Goal: Transaction & Acquisition: Purchase product/service

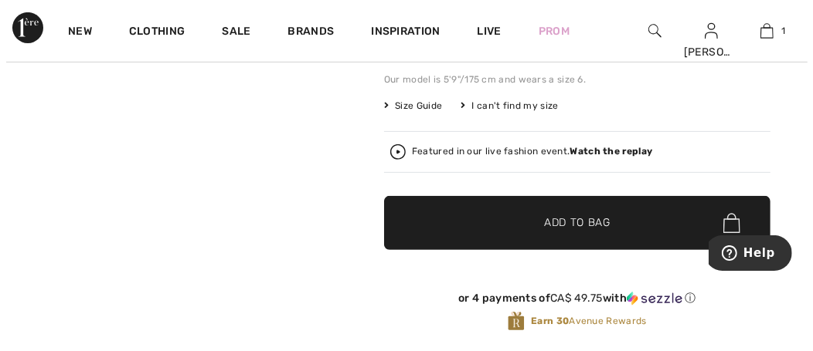
scroll to position [295, 0]
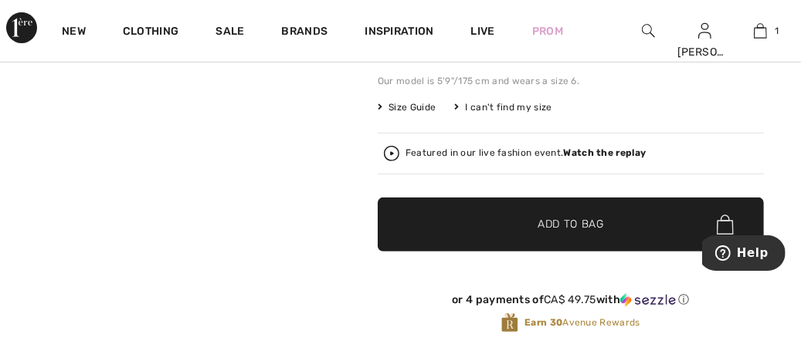
click at [541, 110] on div "I can't find my size" at bounding box center [502, 107] width 97 height 14
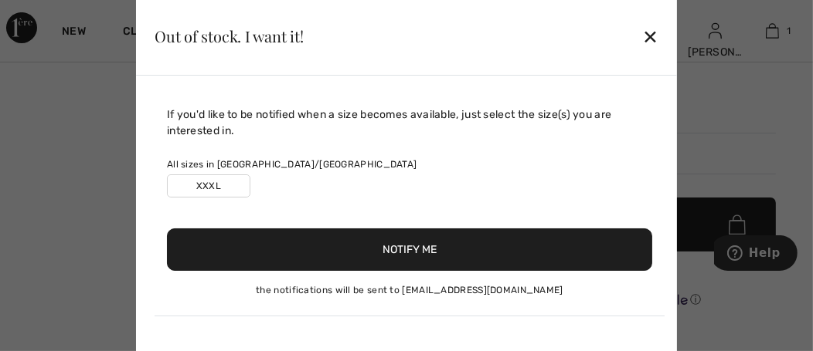
click at [470, 259] on button "Notify Me" at bounding box center [409, 250] width 485 height 42
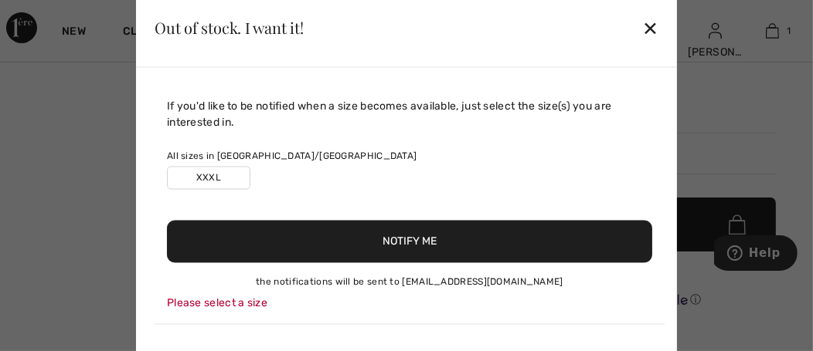
click at [647, 36] on div "✕" at bounding box center [650, 28] width 16 height 32
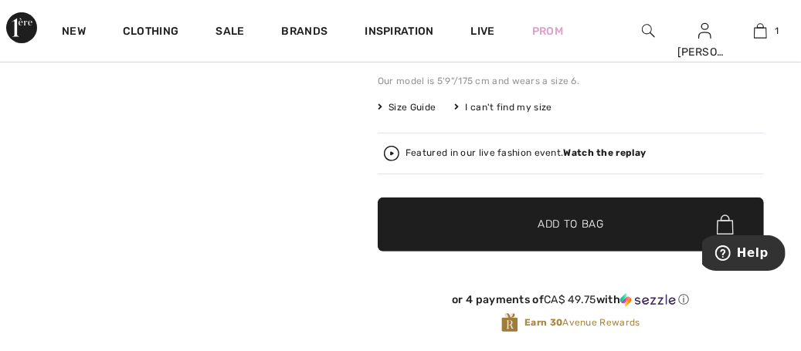
click at [435, 109] on span "Size Guide" at bounding box center [407, 107] width 58 height 14
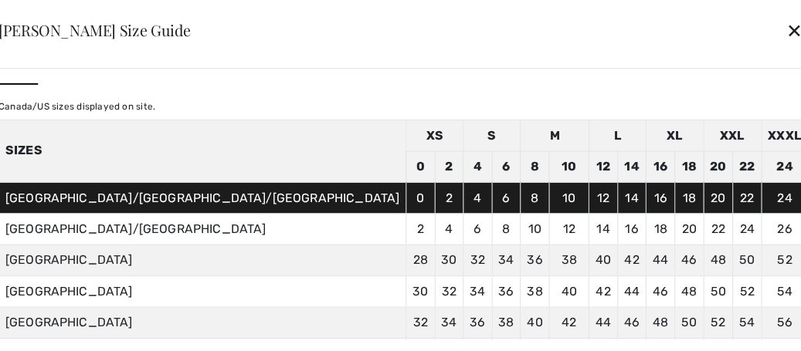
scroll to position [25, 0]
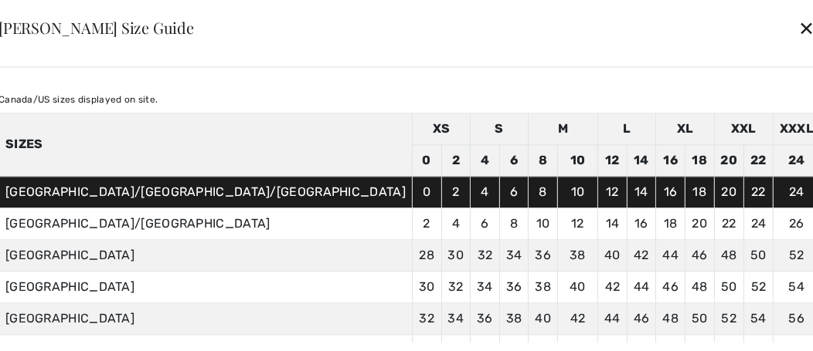
click at [798, 33] on div "✕" at bounding box center [806, 28] width 16 height 32
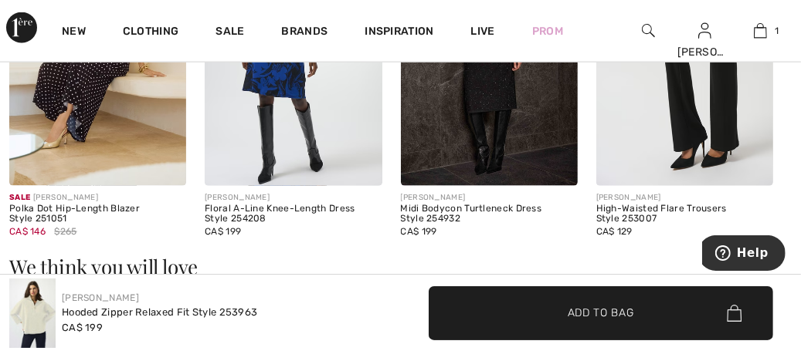
scroll to position [1139, 0]
click at [763, 39] on img at bounding box center [760, 31] width 13 height 19
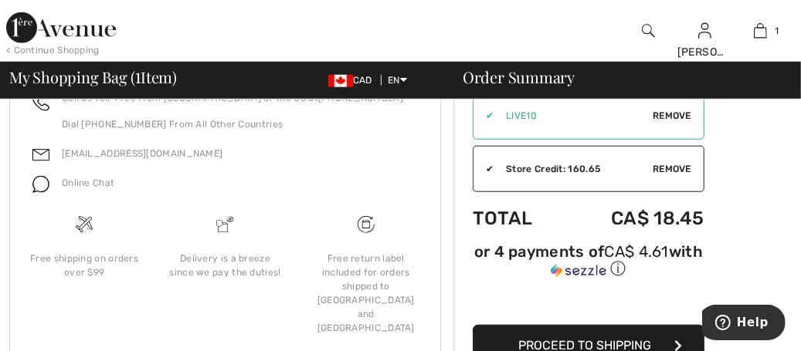
scroll to position [731, 0]
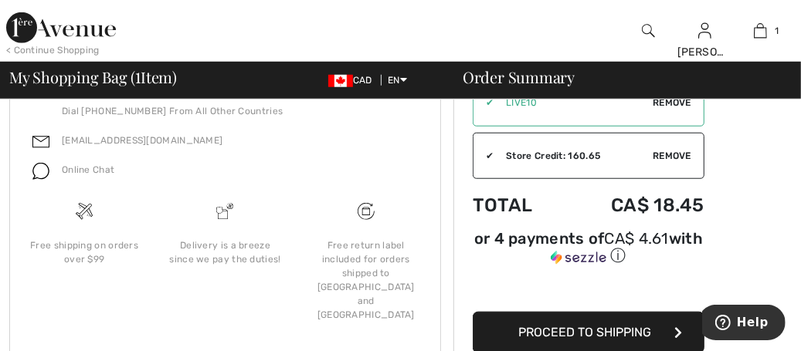
click at [640, 325] on span "Proceed to Shipping" at bounding box center [584, 332] width 133 height 15
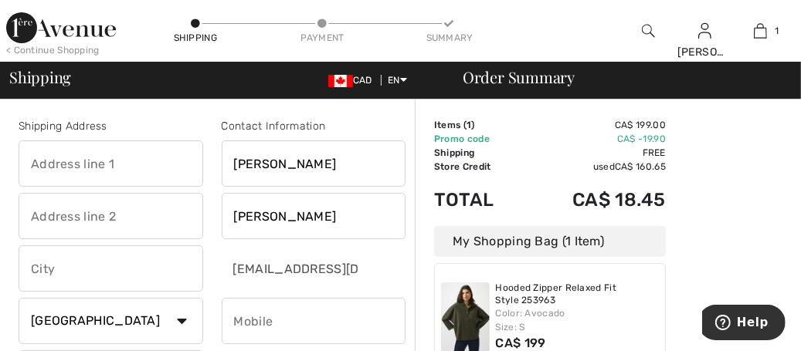
click at [151, 166] on input "text" at bounding box center [111, 164] width 185 height 46
type input "1078 River Rd."
type input "St Andrews"
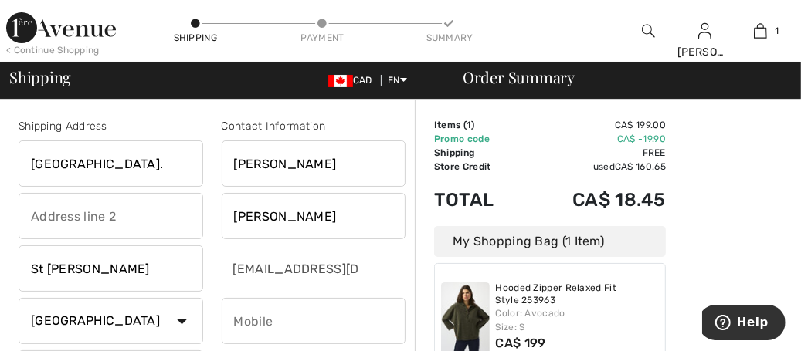
type input "R1A4B1"
type input "2044826427"
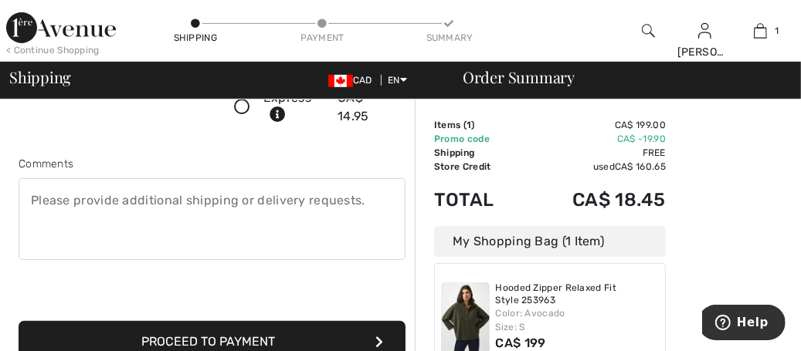
scroll to position [383, 0]
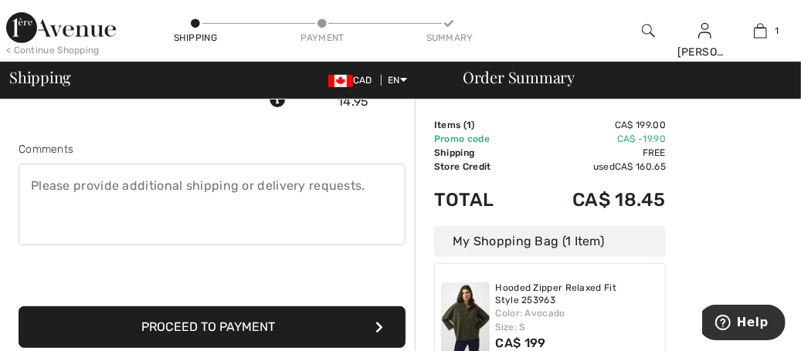
click at [361, 331] on button "Proceed to Payment" at bounding box center [212, 328] width 387 height 42
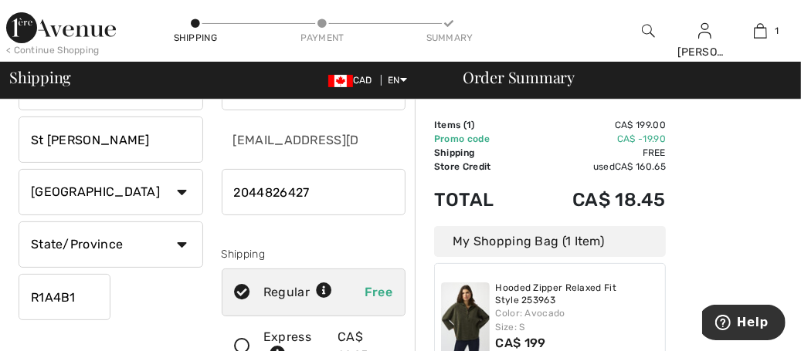
scroll to position [129, 0]
click at [171, 249] on select "State/Province Alberta British Columbia Manitoba New Brunswick Newfoundland and…" at bounding box center [111, 245] width 185 height 46
select select "MB"
click at [19, 222] on select "State/Province Alberta British Columbia Manitoba New Brunswick Newfoundland and…" at bounding box center [111, 245] width 185 height 46
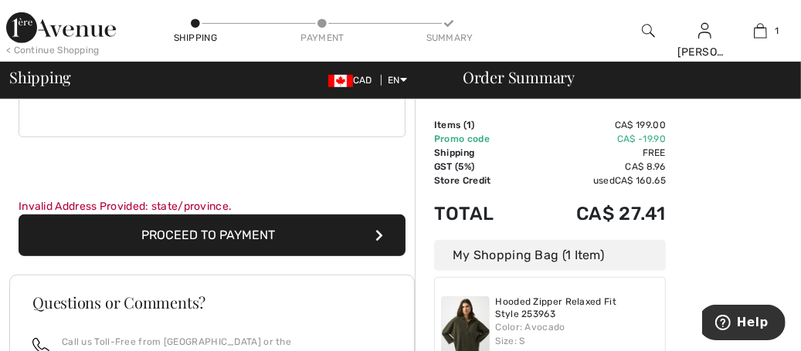
scroll to position [499, 0]
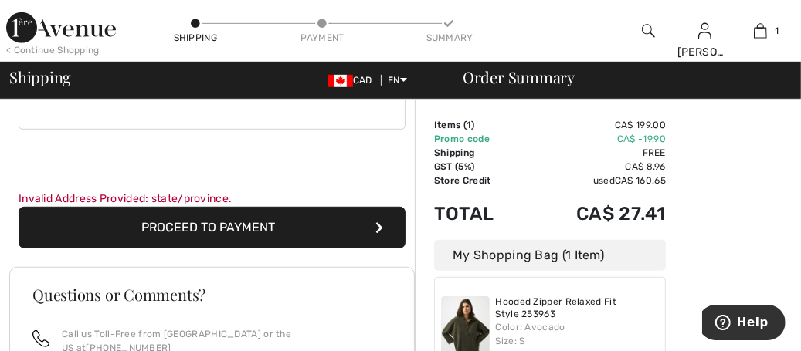
click at [302, 236] on button "Proceed to Payment" at bounding box center [212, 228] width 387 height 42
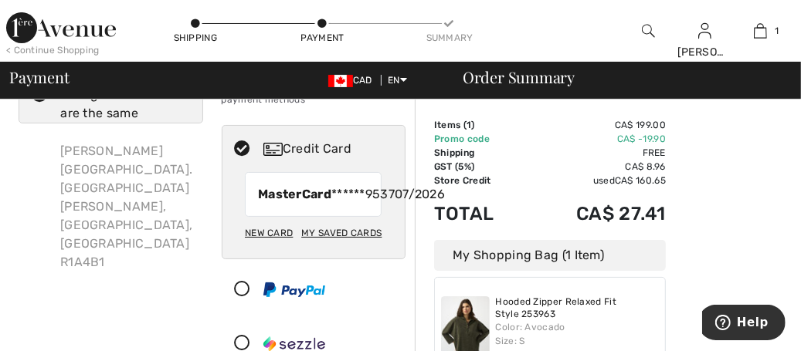
scroll to position [83, 0]
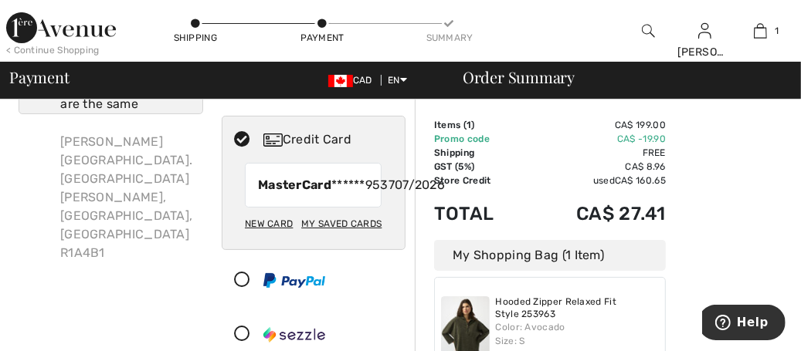
click at [395, 192] on span "07/2026" at bounding box center [420, 185] width 50 height 19
click at [290, 237] on div "New Card" at bounding box center [269, 224] width 48 height 26
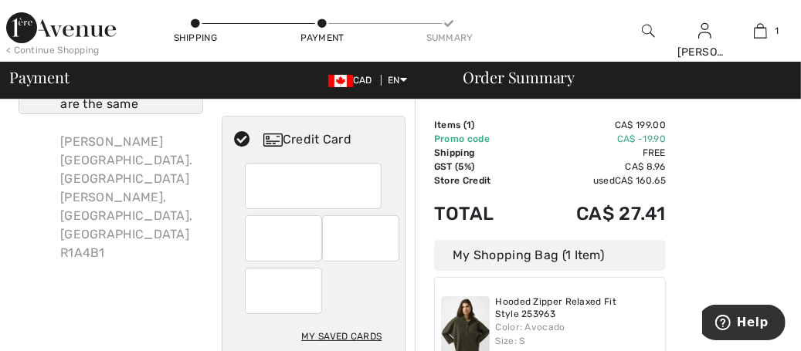
click at [392, 240] on div at bounding box center [360, 239] width 77 height 46
radio input "true"
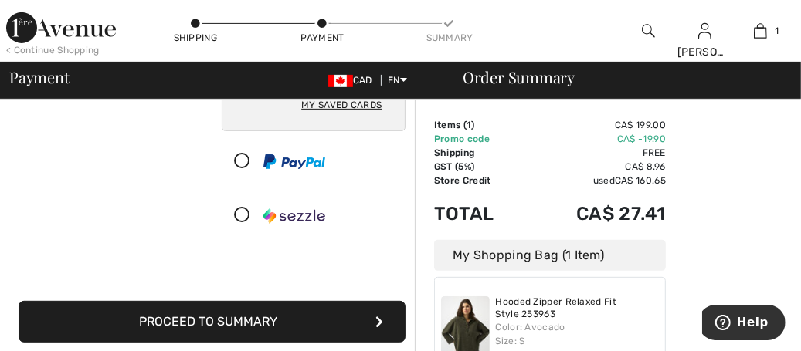
scroll to position [324, 0]
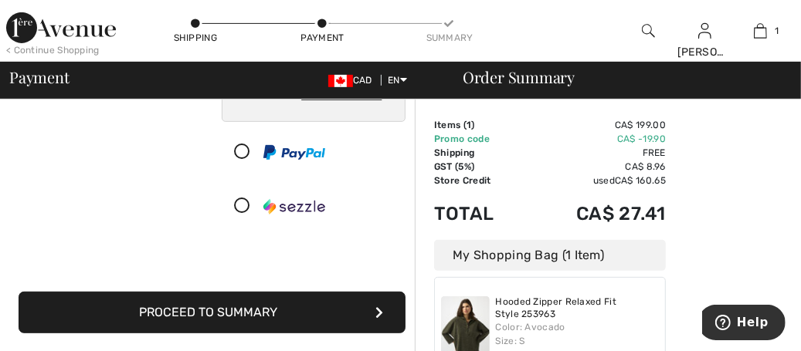
click at [352, 309] on button "Proceed to Summary" at bounding box center [212, 313] width 387 height 42
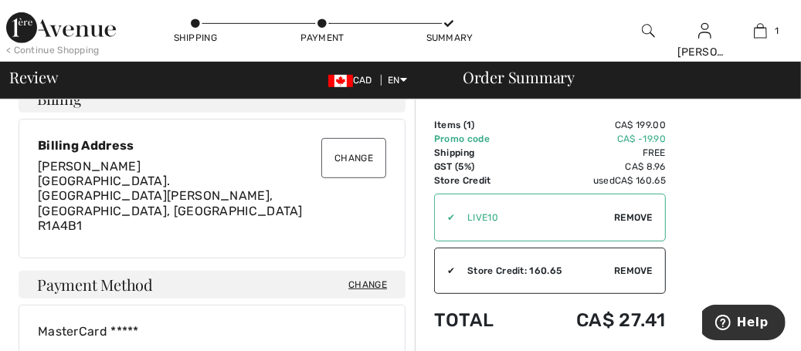
scroll to position [417, 0]
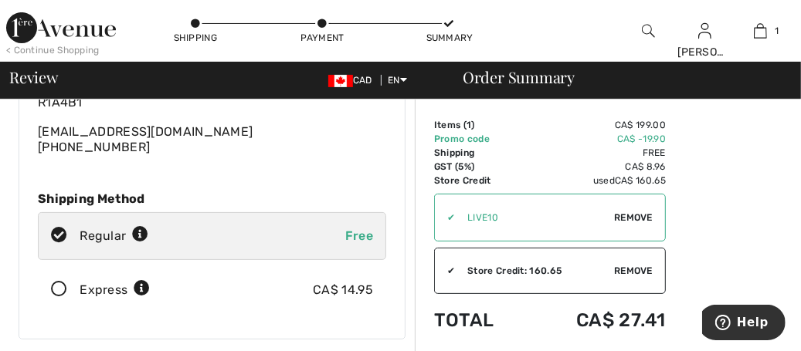
scroll to position [131, 0]
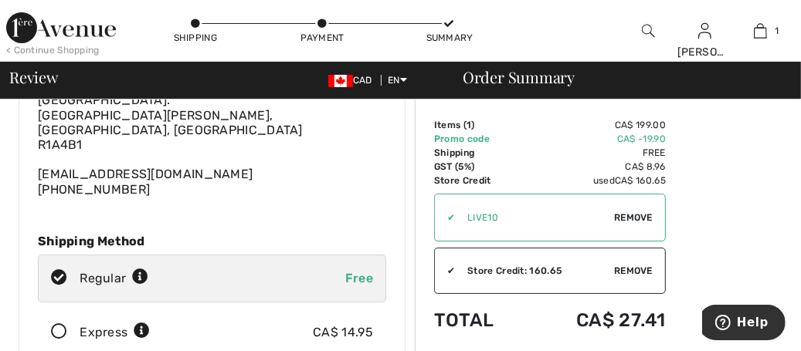
scroll to position [0, 0]
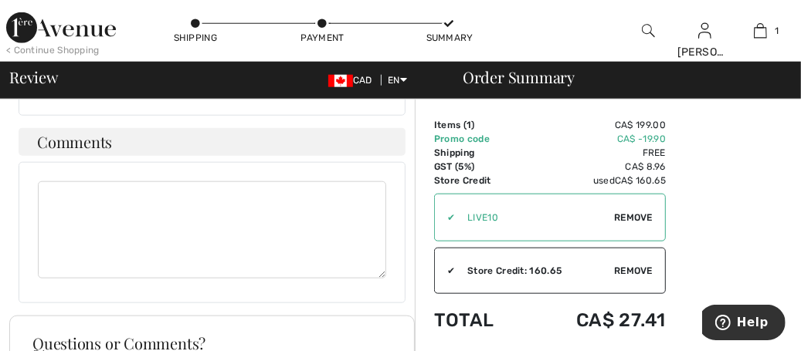
scroll to position [910, 0]
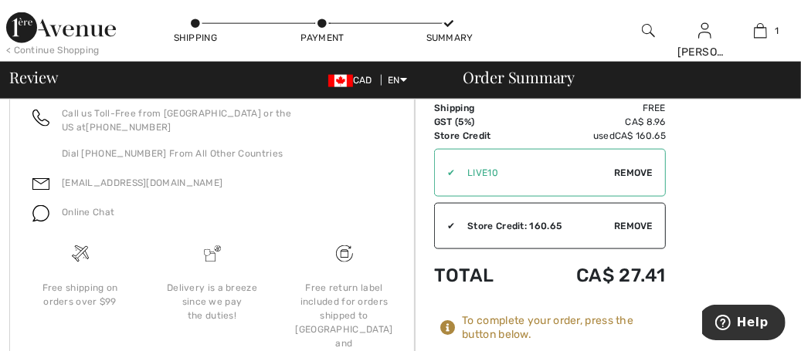
scroll to position [1177, 0]
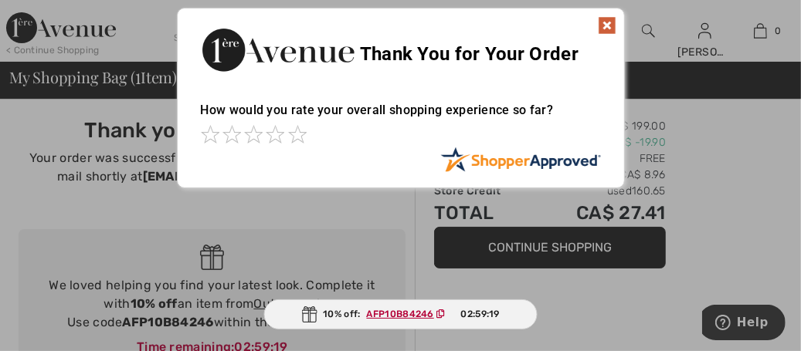
click at [612, 31] on img at bounding box center [607, 25] width 19 height 19
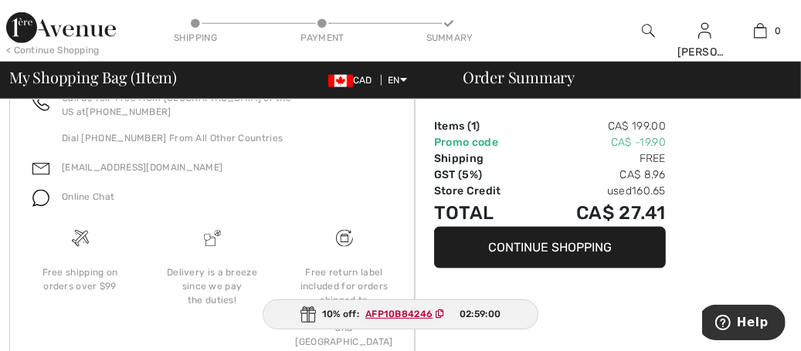
scroll to position [1033, 0]
